Goal: Task Accomplishment & Management: Use online tool/utility

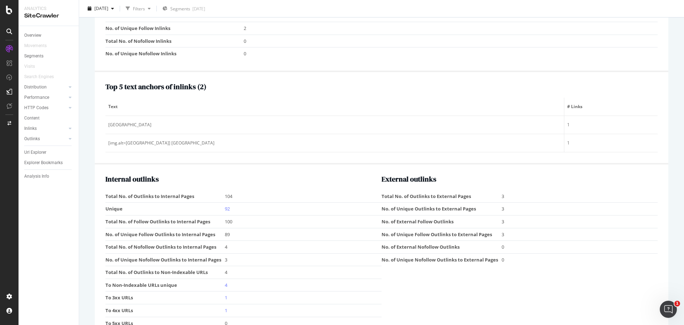
scroll to position [773, 0]
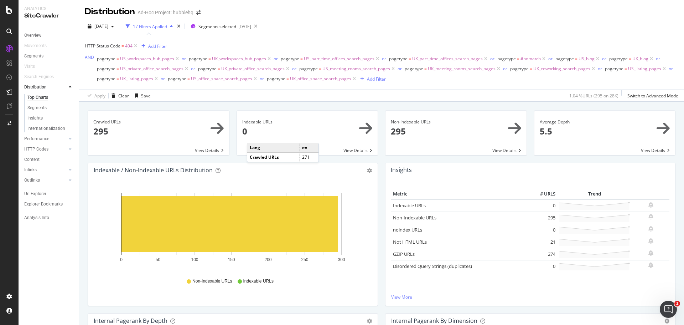
click at [185, 126] on span at bounding box center [158, 132] width 141 height 45
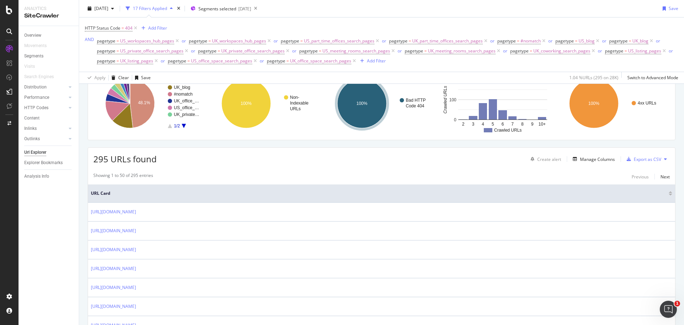
scroll to position [71, 0]
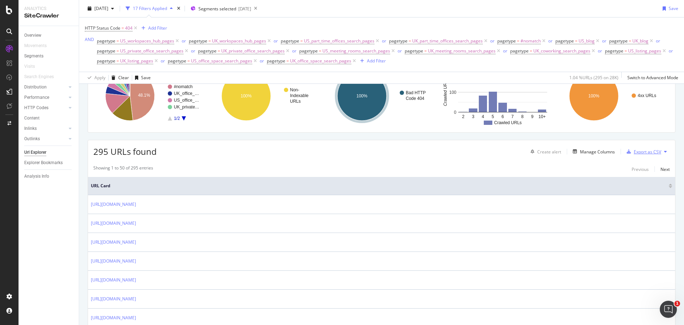
click at [656, 150] on div "Export as CSV" at bounding box center [647, 152] width 27 height 6
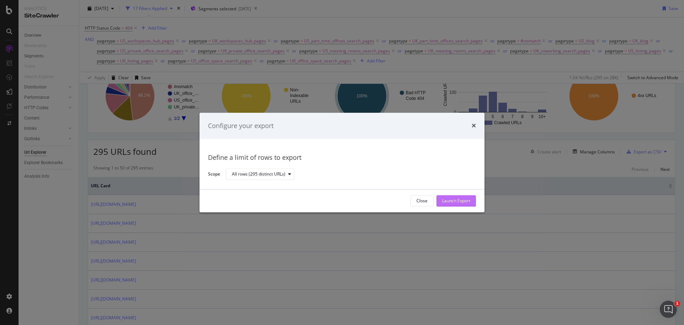
click at [460, 199] on div "Launch Export" at bounding box center [456, 201] width 28 height 6
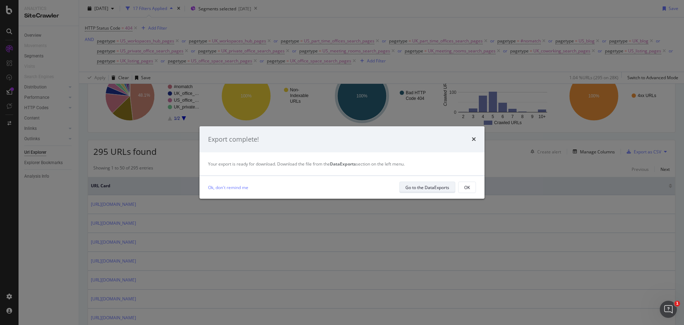
click at [442, 188] on div "Go to the DataExports" at bounding box center [428, 187] width 44 height 6
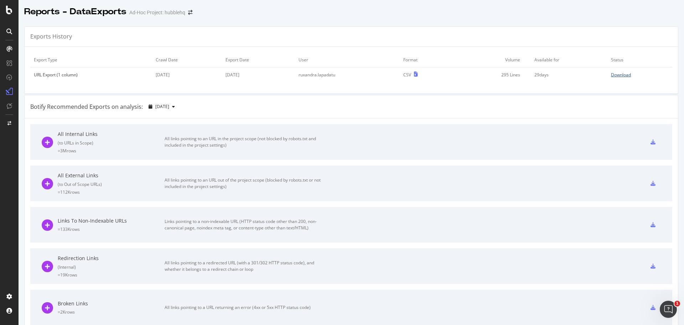
click at [612, 76] on div "Download" at bounding box center [621, 75] width 20 height 6
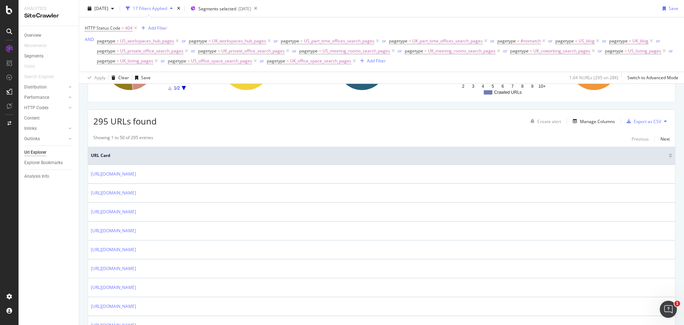
scroll to position [143, 0]
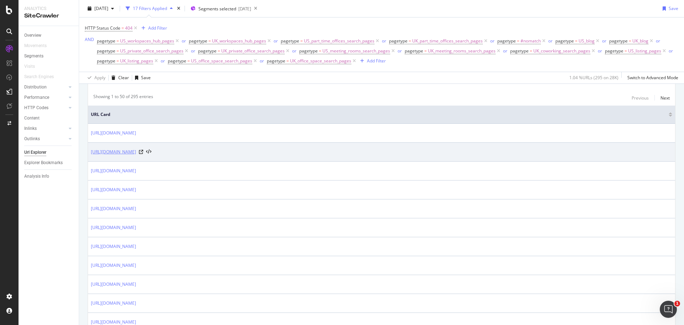
click at [136, 152] on link "[URL][DOMAIN_NAME]" at bounding box center [113, 151] width 45 height 7
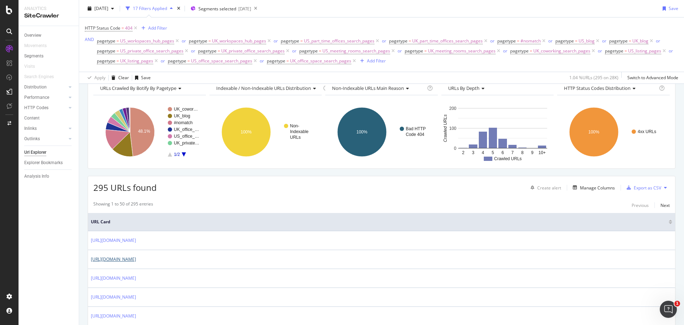
scroll to position [36, 0]
click at [161, 27] on div "Add Filter" at bounding box center [157, 28] width 19 height 6
click at [584, 187] on div "Manage Columns" at bounding box center [597, 187] width 35 height 6
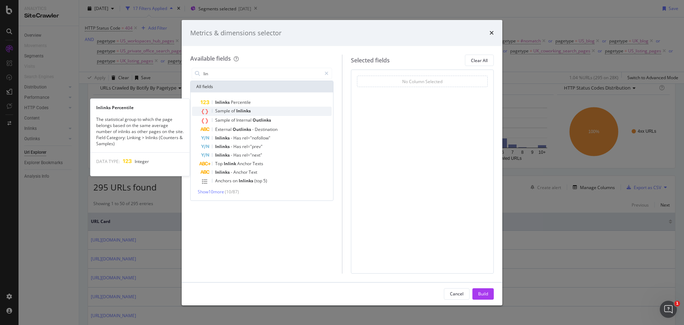
type input "lin"
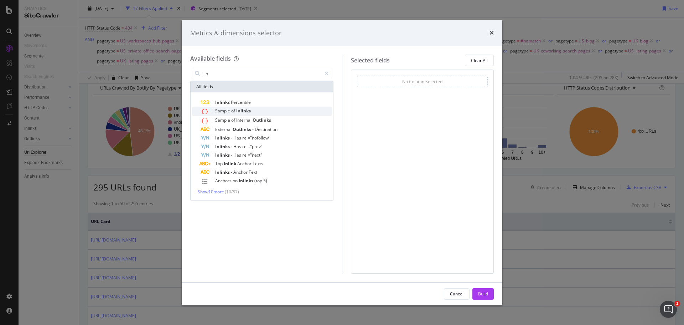
click at [243, 107] on div "Sample of Inlinks" at bounding box center [266, 111] width 131 height 9
click at [485, 293] on div "Build" at bounding box center [483, 293] width 10 height 6
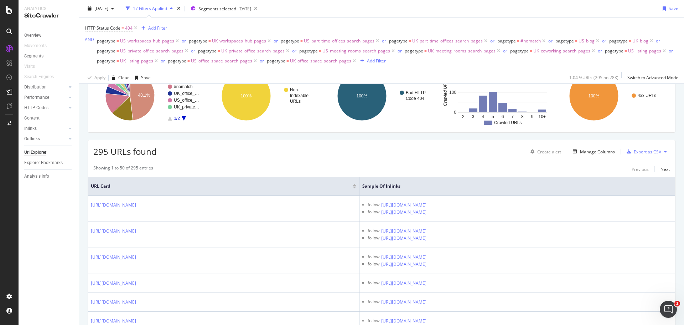
scroll to position [89, 0]
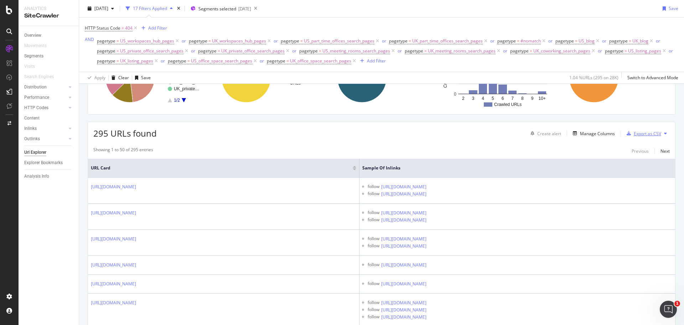
click at [648, 133] on div "Export as CSV" at bounding box center [647, 133] width 27 height 6
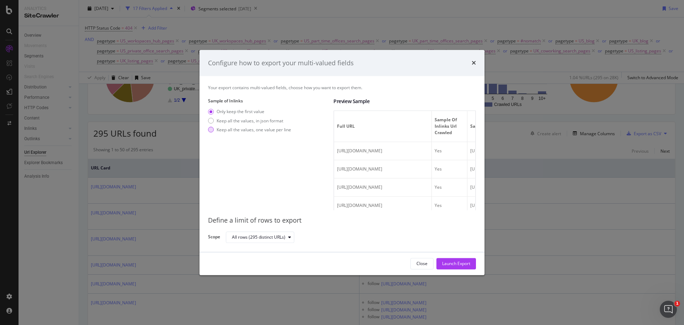
click at [240, 132] on div "Keep all the values, one value per line" at bounding box center [254, 130] width 74 height 6
click at [239, 110] on div "Only keep the first value" at bounding box center [241, 112] width 48 height 6
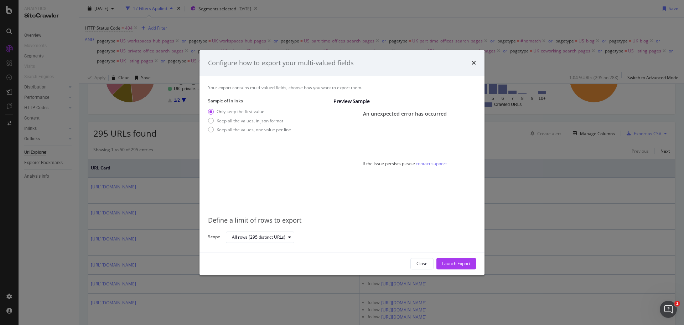
click at [476, 125] on div "Your export contains multi-valued fields, choose how you want to export them. S…" at bounding box center [342, 164] width 285 height 176
click at [229, 111] on div "Only keep the first value" at bounding box center [241, 112] width 48 height 6
click at [231, 120] on div "Keep all the values, in json format" at bounding box center [250, 121] width 67 height 6
click at [233, 112] on div "Only keep the first value" at bounding box center [241, 112] width 48 height 6
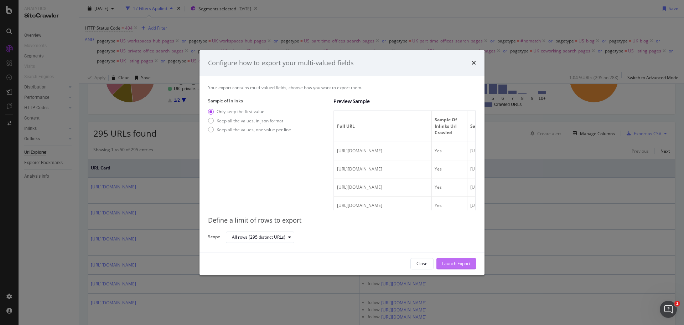
click at [455, 259] on div "Launch Export" at bounding box center [456, 263] width 28 height 11
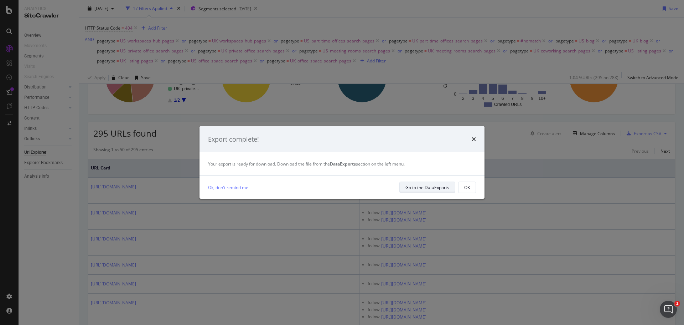
click at [434, 188] on div "Go to the DataExports" at bounding box center [428, 187] width 44 height 6
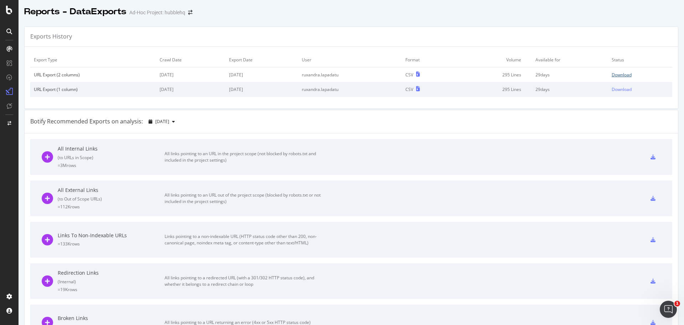
click at [614, 76] on div "Download" at bounding box center [622, 75] width 20 height 6
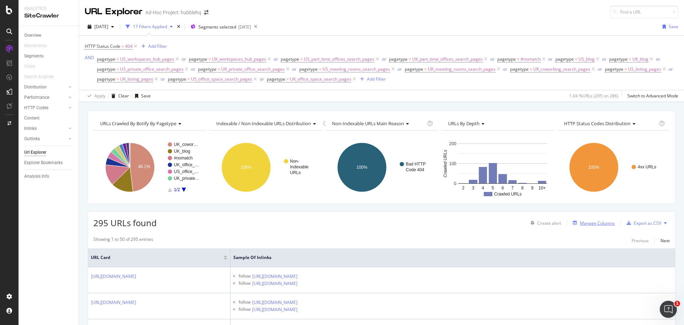
click at [582, 222] on div "Manage Columns" at bounding box center [597, 223] width 35 height 6
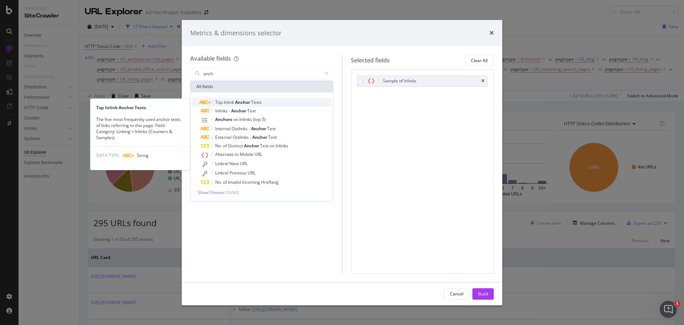
type input "anch"
click at [238, 101] on span "Anchor" at bounding box center [243, 102] width 16 height 6
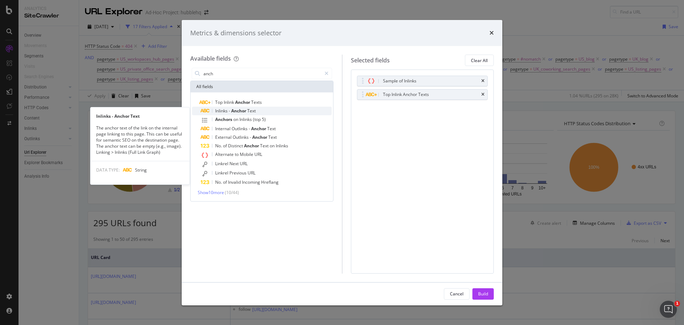
click at [251, 109] on span "Text" at bounding box center [251, 111] width 9 height 6
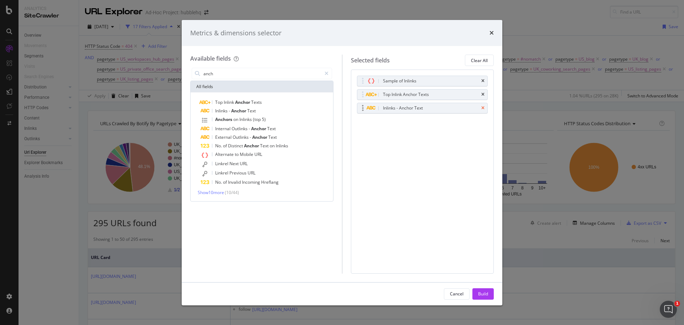
click at [482, 93] on icon "times" at bounding box center [483, 94] width 3 height 4
click at [487, 296] on div "Build" at bounding box center [483, 293] width 10 height 6
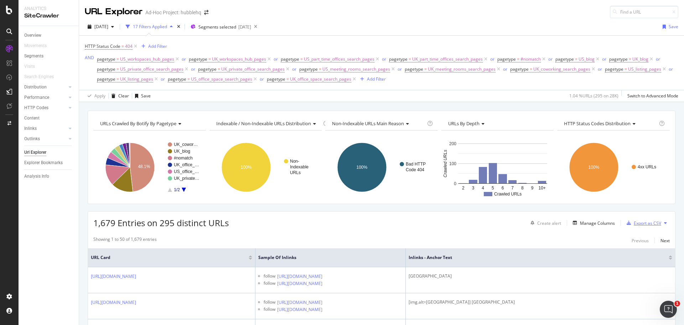
click at [647, 220] on div "Export as CSV" at bounding box center [647, 223] width 27 height 6
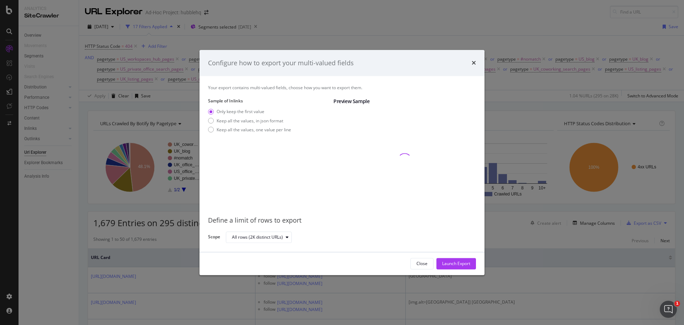
click at [479, 61] on div "Configure how to export your multi-valued fields" at bounding box center [342, 63] width 285 height 26
click at [477, 62] on div "Configure how to export your multi-valued fields" at bounding box center [342, 63] width 285 height 26
click at [475, 63] on icon "times" at bounding box center [474, 63] width 4 height 6
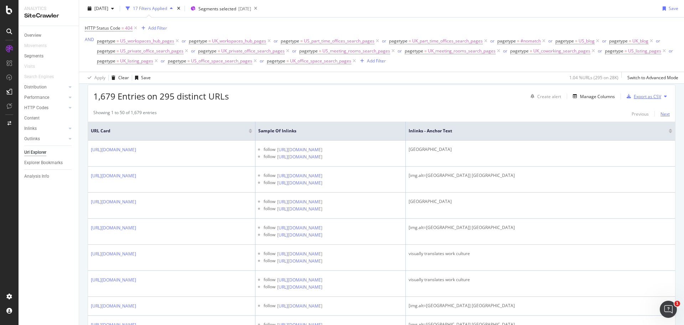
scroll to position [107, 0]
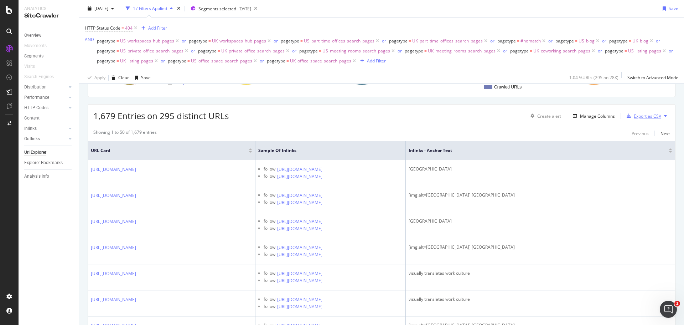
click at [640, 113] on div "Export as CSV" at bounding box center [647, 116] width 27 height 6
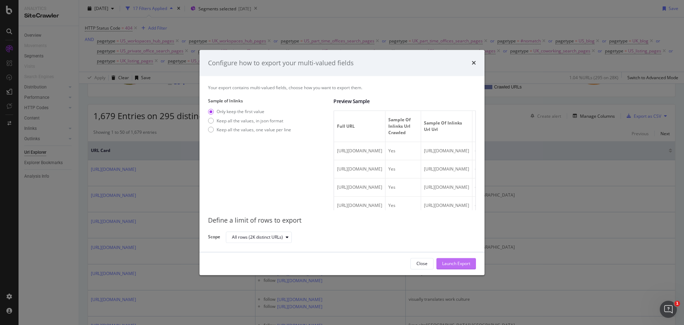
click at [448, 262] on div "Launch Export" at bounding box center [456, 264] width 28 height 6
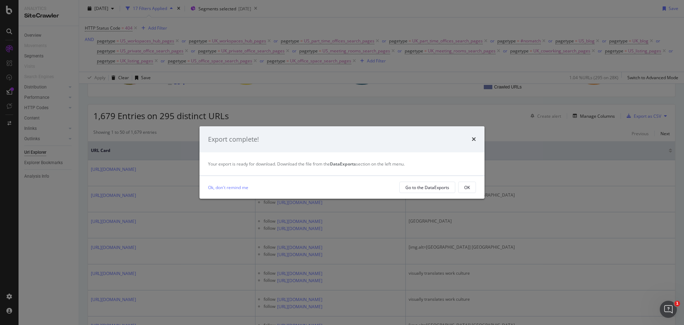
click at [421, 193] on div "Ok, don't remind me Go to the DataExports OK" at bounding box center [342, 187] width 285 height 23
click at [422, 190] on div "Go to the DataExports" at bounding box center [428, 187] width 44 height 10
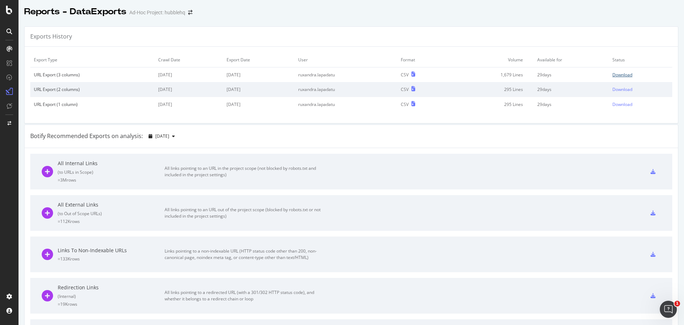
click at [613, 73] on div "Download" at bounding box center [623, 75] width 20 height 6
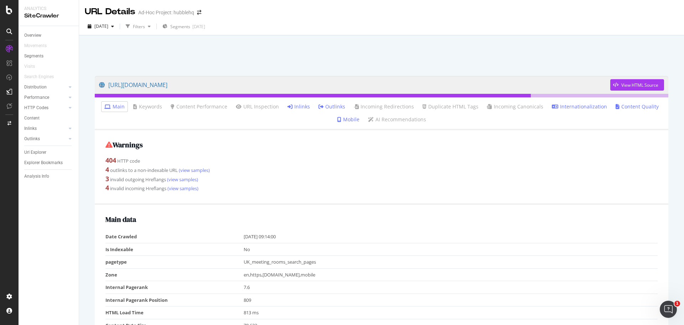
click at [302, 105] on link "Inlinks" at bounding box center [299, 106] width 22 height 7
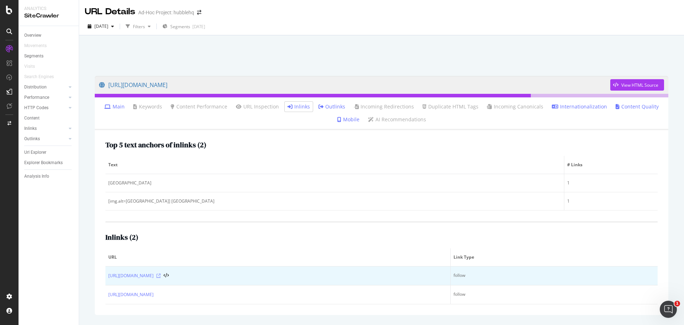
click at [161, 276] on icon at bounding box center [158, 275] width 4 height 4
